Goal: Task Accomplishment & Management: Complete application form

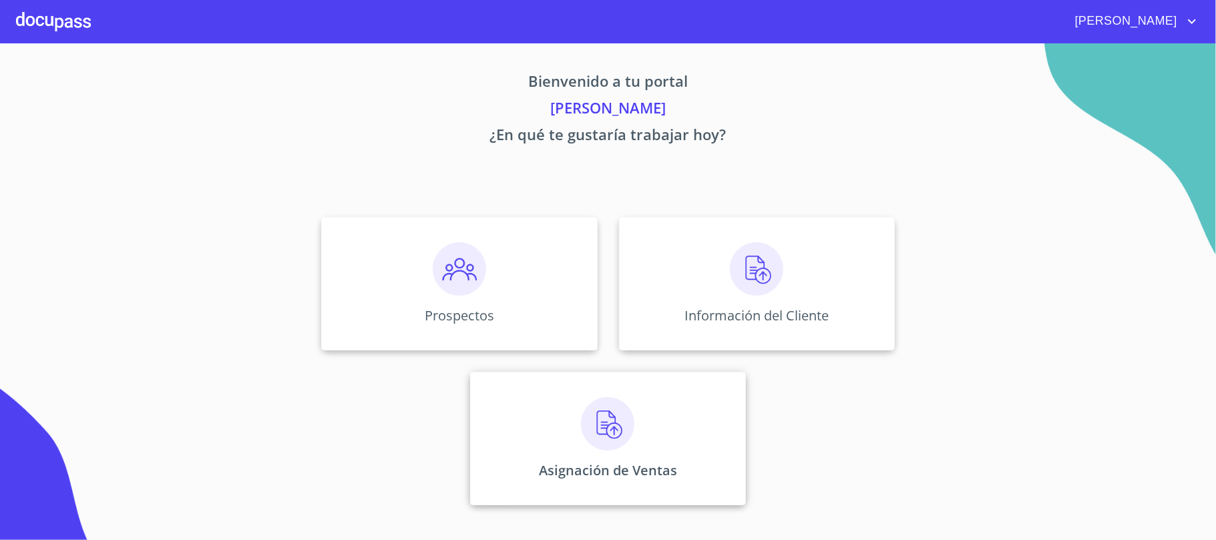
click at [655, 422] on div "Asignación de Ventas" at bounding box center [608, 439] width 276 height 134
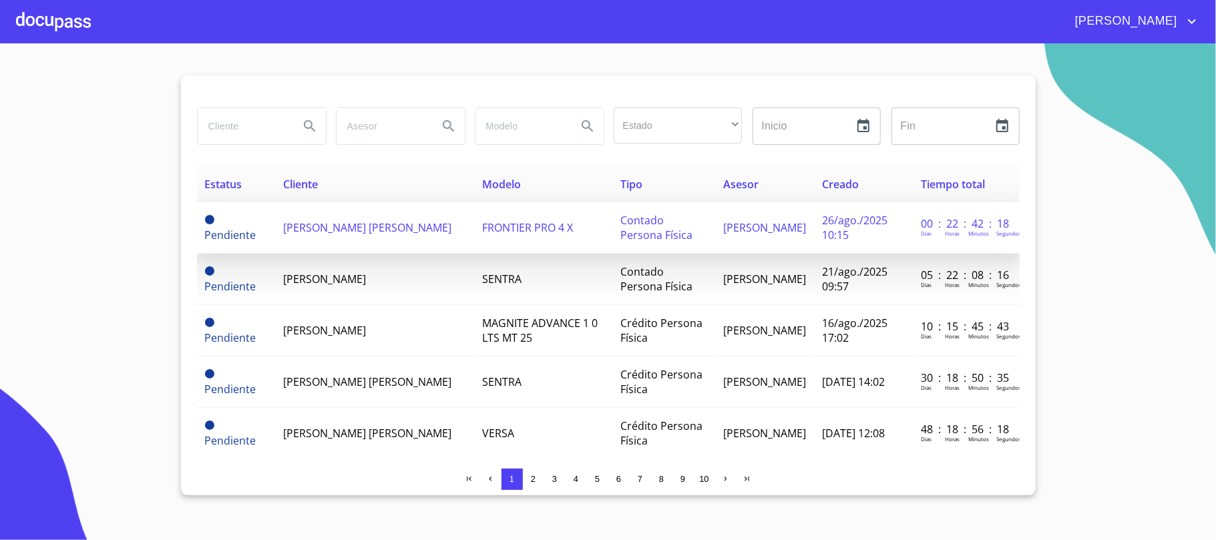
click at [383, 228] on span "[PERSON_NAME] [PERSON_NAME]" at bounding box center [368, 227] width 168 height 15
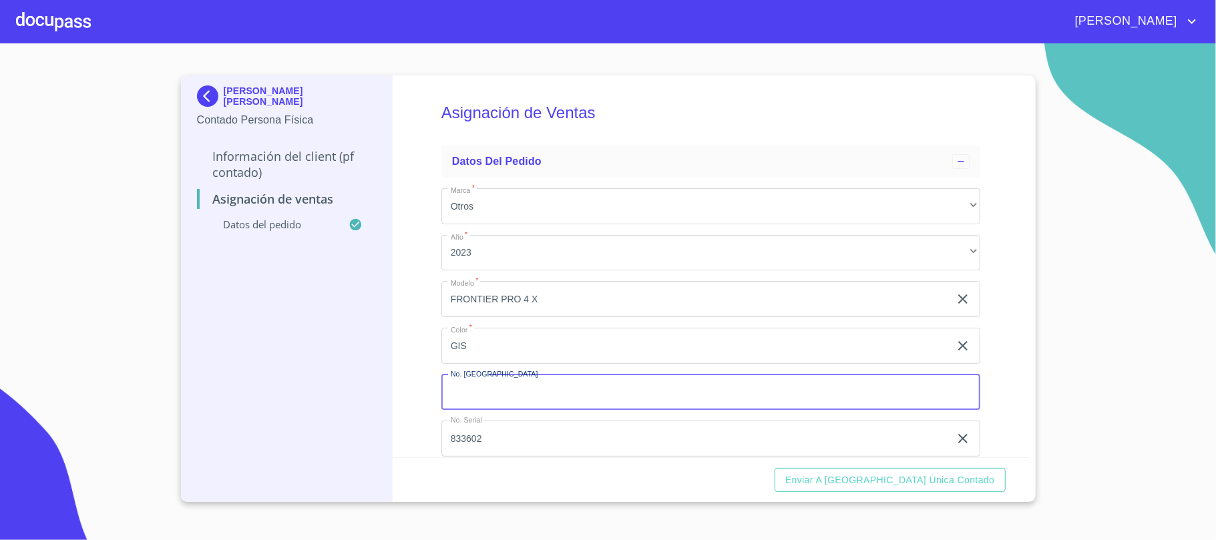
click at [534, 393] on input "Marca   *" at bounding box center [710, 393] width 539 height 36
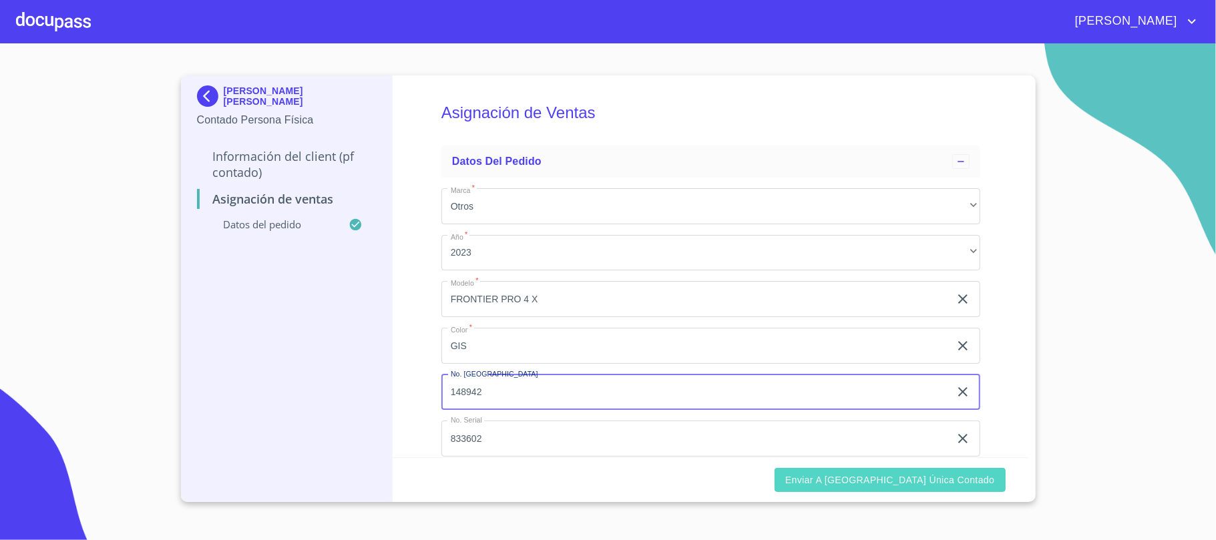
type input "148942"
click at [978, 480] on span "Enviar a [GEOGRAPHIC_DATA] única contado" at bounding box center [890, 480] width 210 height 17
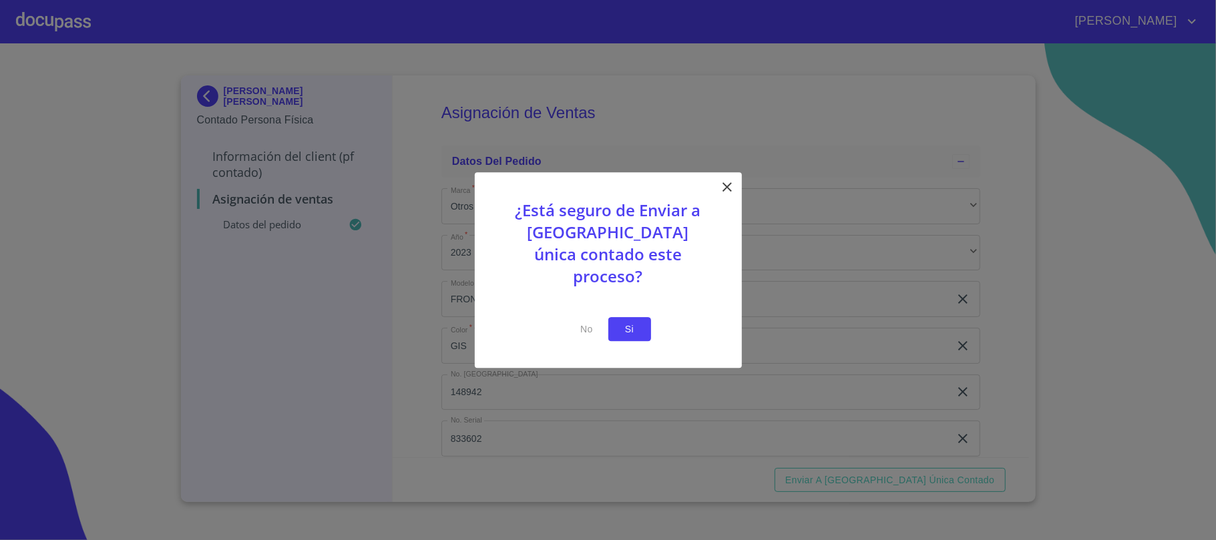
click at [641, 318] on button "Si" at bounding box center [629, 329] width 43 height 25
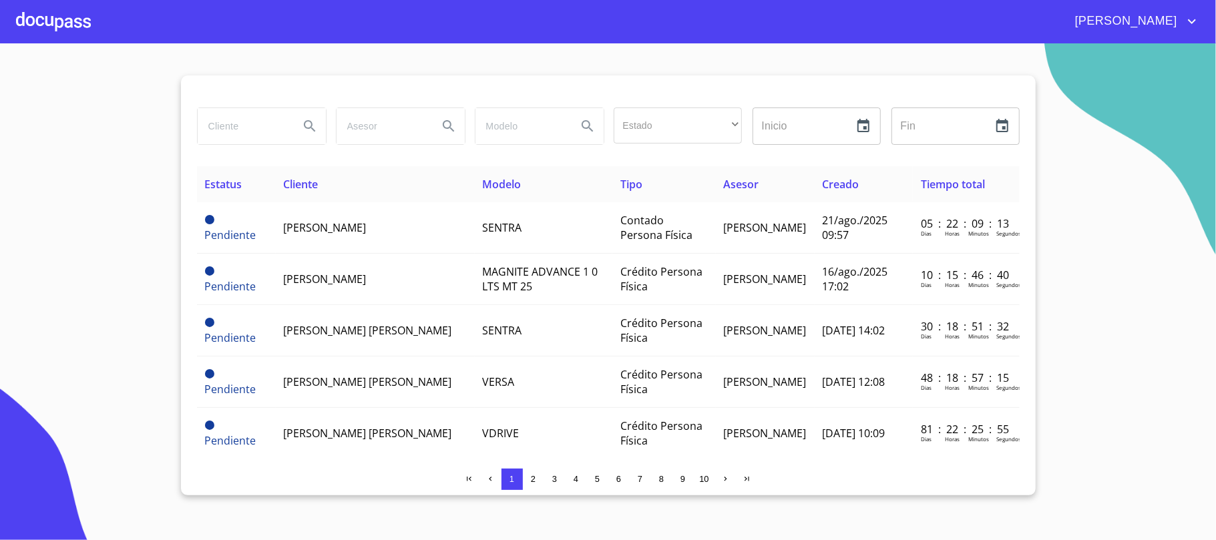
click at [68, 27] on div at bounding box center [53, 21] width 75 height 43
